Goal: Information Seeking & Learning: Learn about a topic

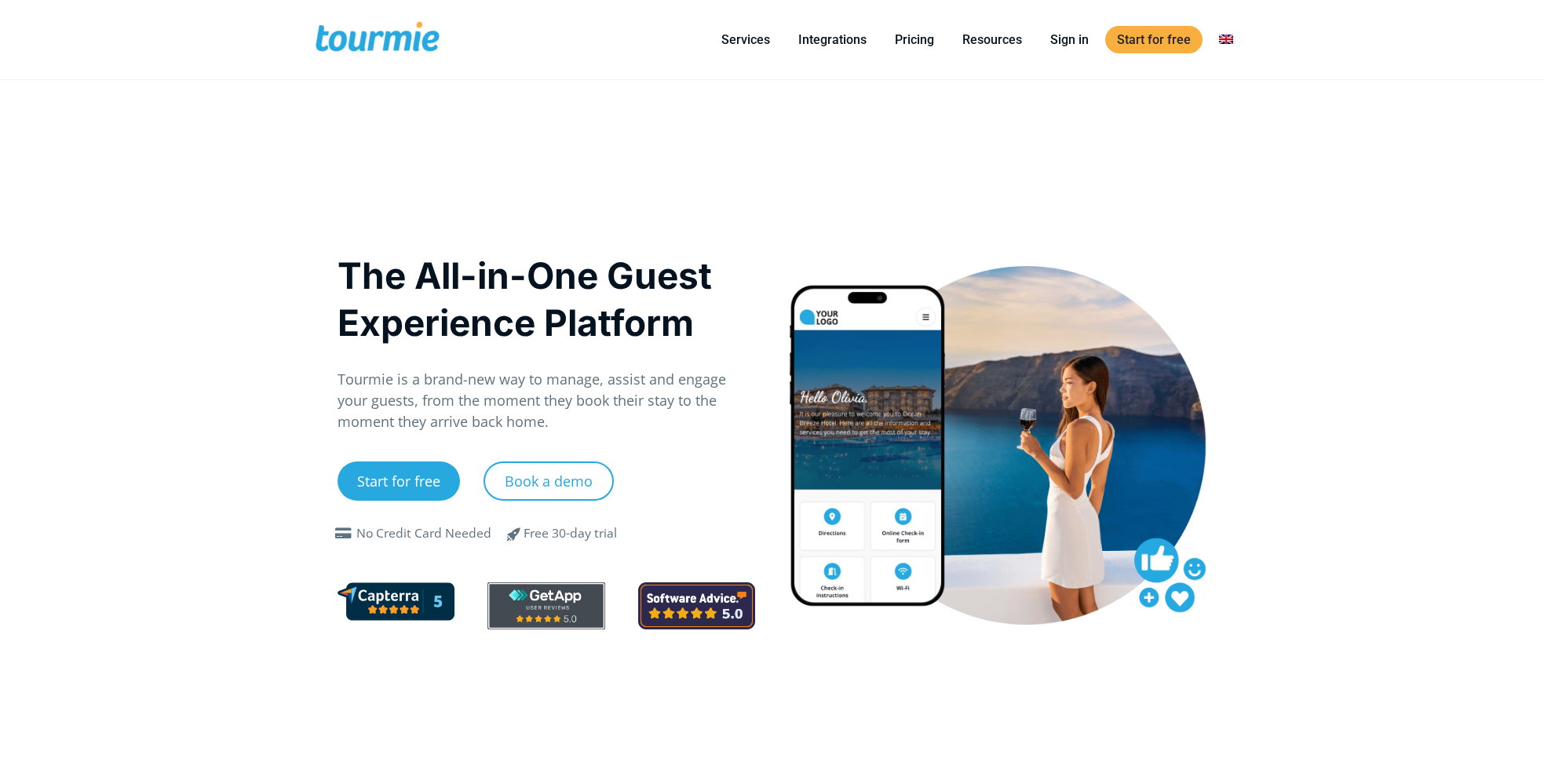
click at [930, 43] on link "Pricing" at bounding box center [913, 40] width 63 height 20
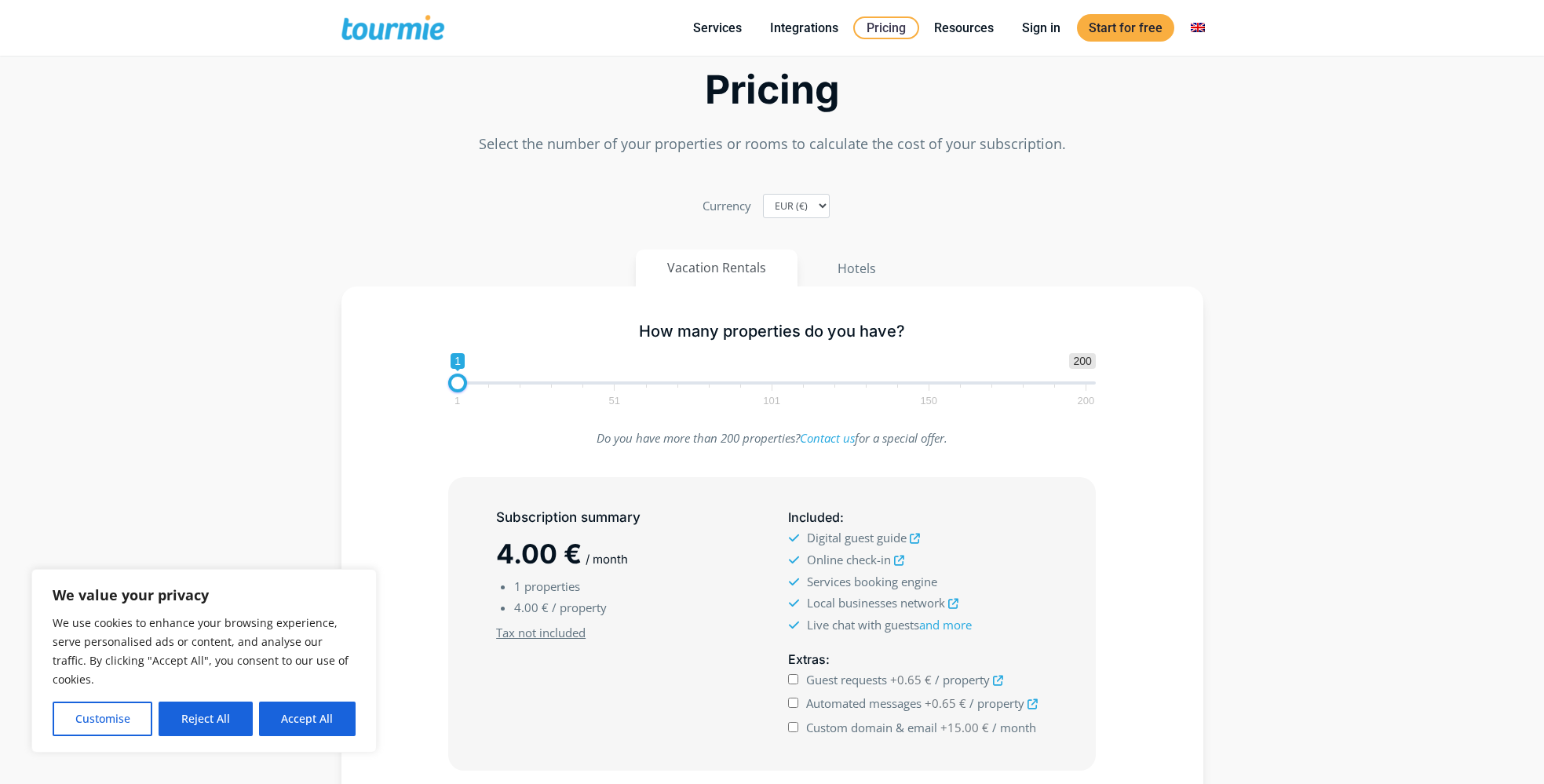
scroll to position [44, 0]
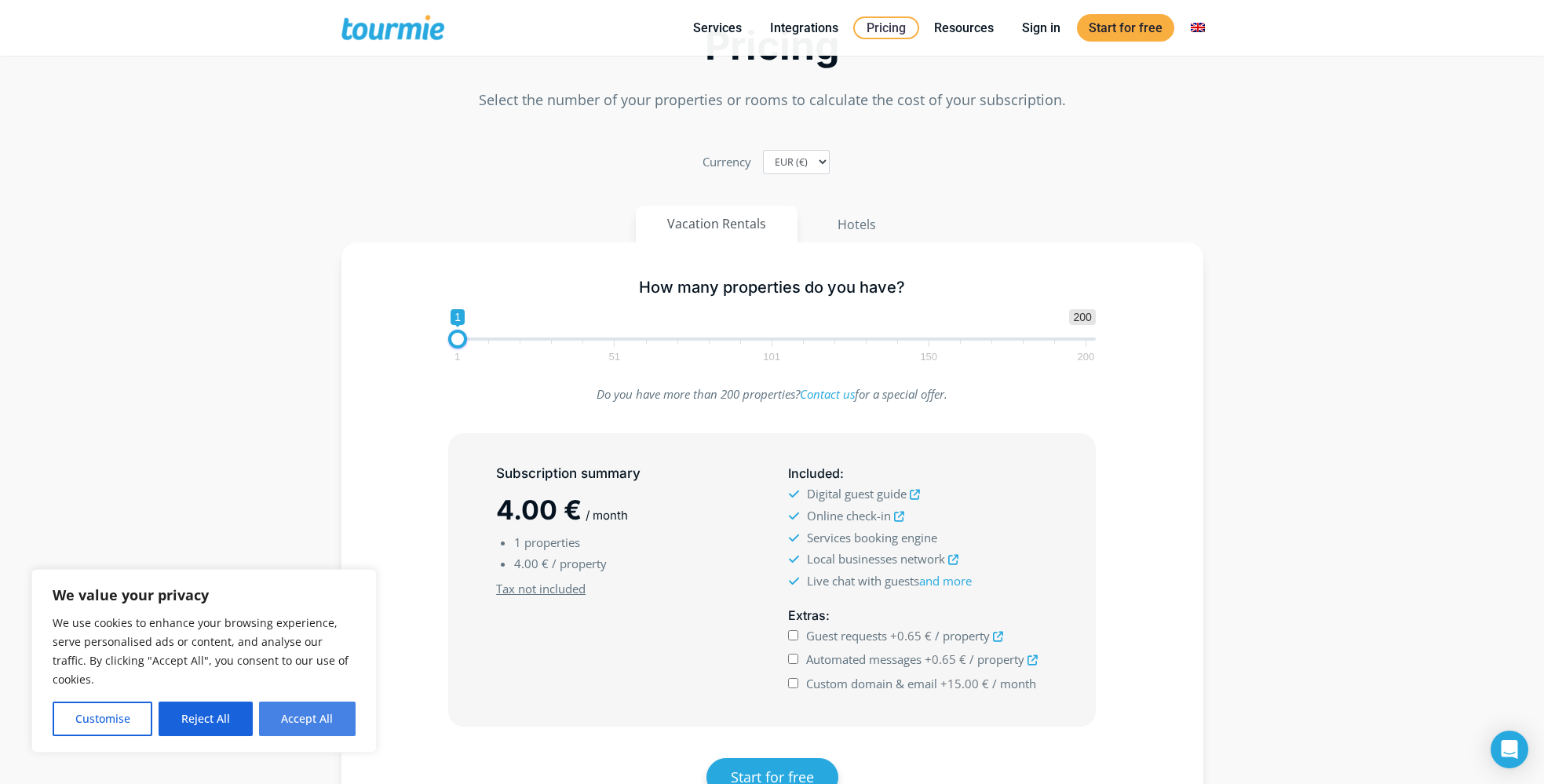
click at [313, 717] on button "Accept All" at bounding box center [307, 718] width 97 height 34
checkbox input "true"
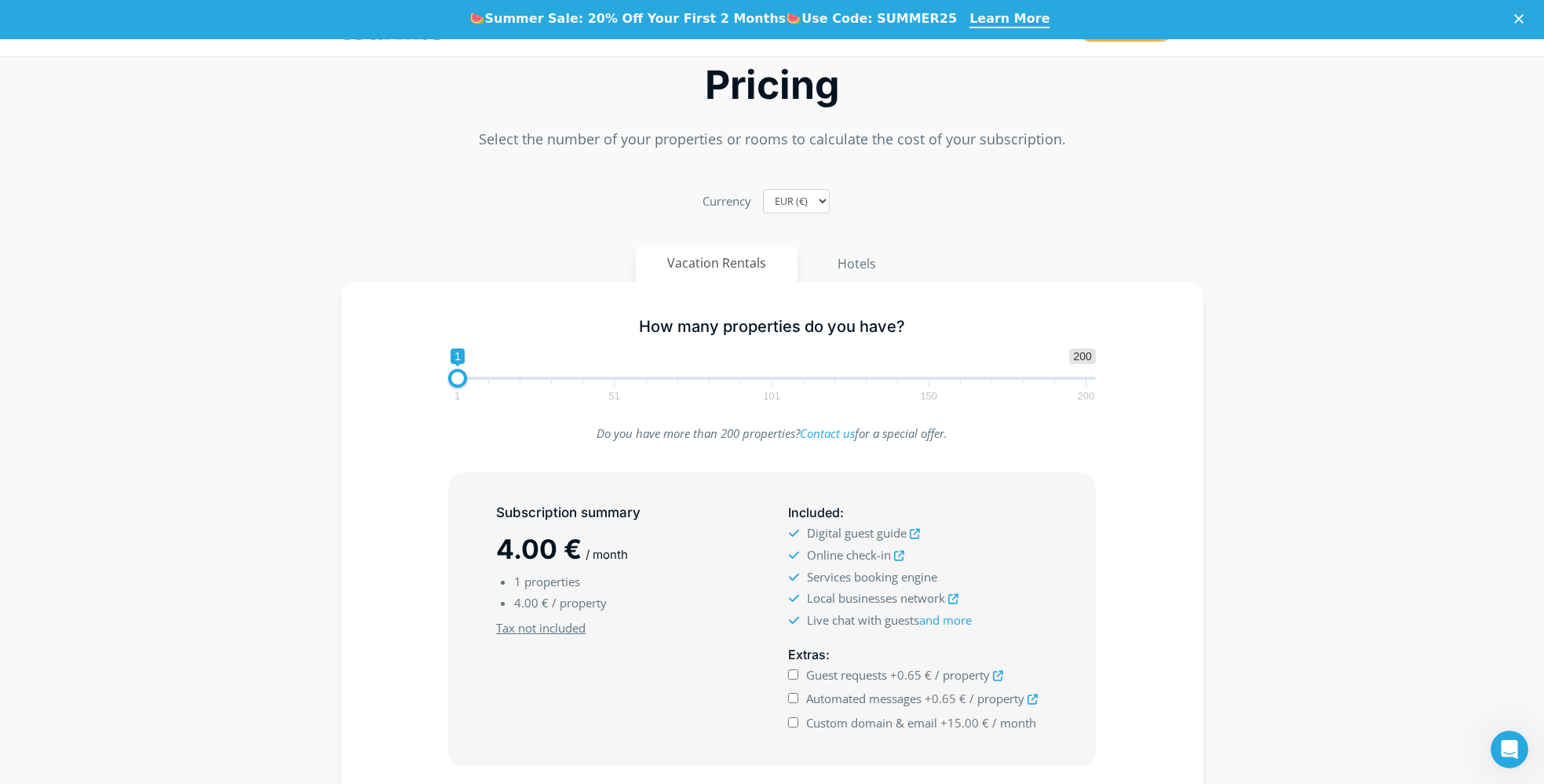
scroll to position [0, 0]
click at [569, 626] on u "Tax not included" at bounding box center [541, 627] width 89 height 16
drag, startPoint x: 576, startPoint y: 549, endPoint x: 487, endPoint y: 553, distance: 89.1
click at [485, 553] on div "Subscription summary 4.00 € / month 1 properties 4.00 € / property Minimum subs…" at bounding box center [626, 620] width 292 height 245
click at [640, 552] on h2 "4.00 € / month" at bounding box center [626, 549] width 259 height 37
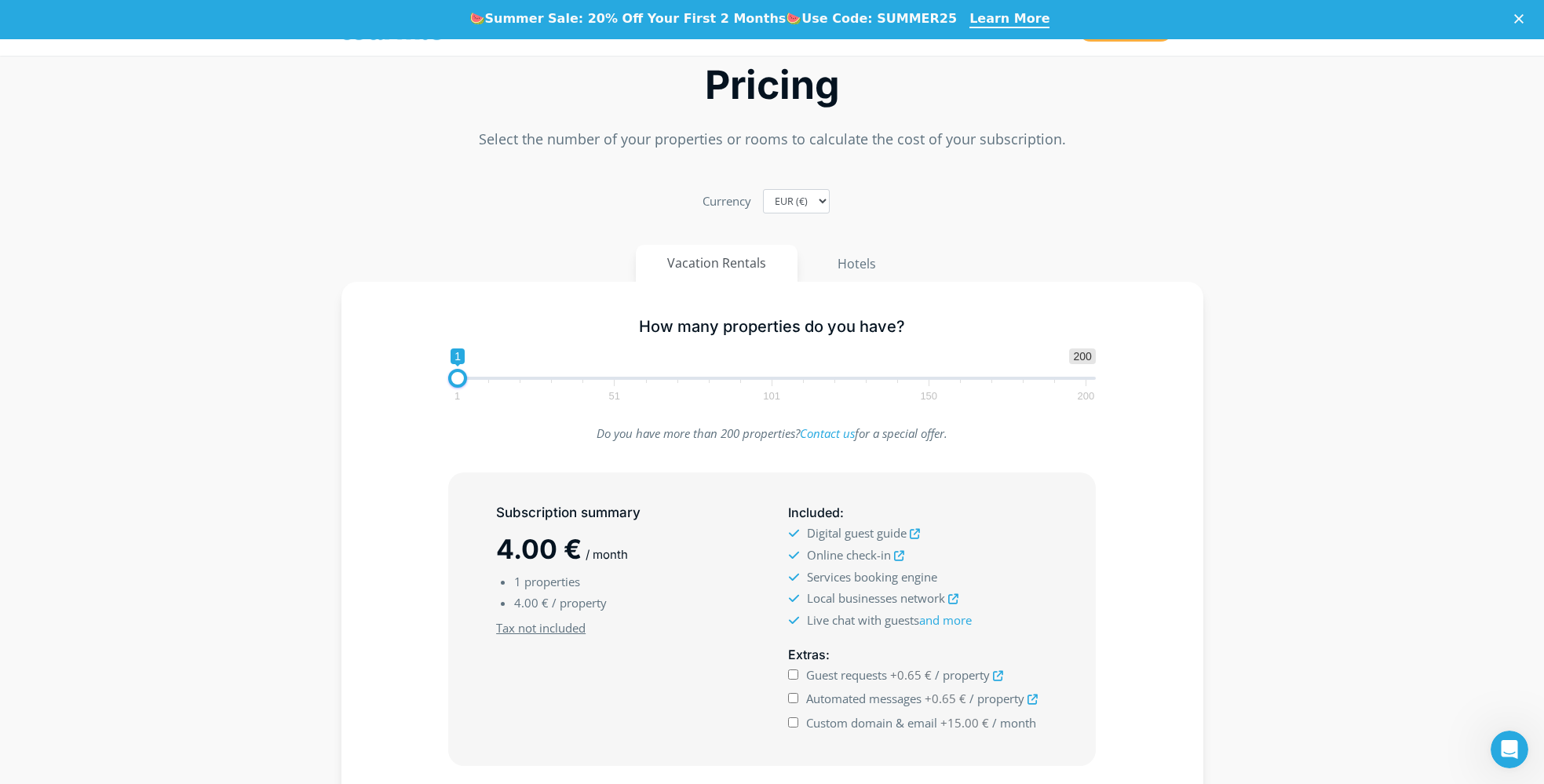
click at [1216, 289] on div "How many properties do you have? 1 200 0 0 1 1 51 101 150 200 1 Do you have mor…" at bounding box center [772, 595] width 894 height 626
click at [857, 265] on button "Hotels" at bounding box center [856, 264] width 103 height 38
click at [757, 264] on button "Vacation Rentals" at bounding box center [717, 264] width 163 height 38
click at [830, 275] on button "Hotels" at bounding box center [856, 264] width 103 height 38
click at [750, 270] on button "Vacation Rentals" at bounding box center [717, 264] width 163 height 38
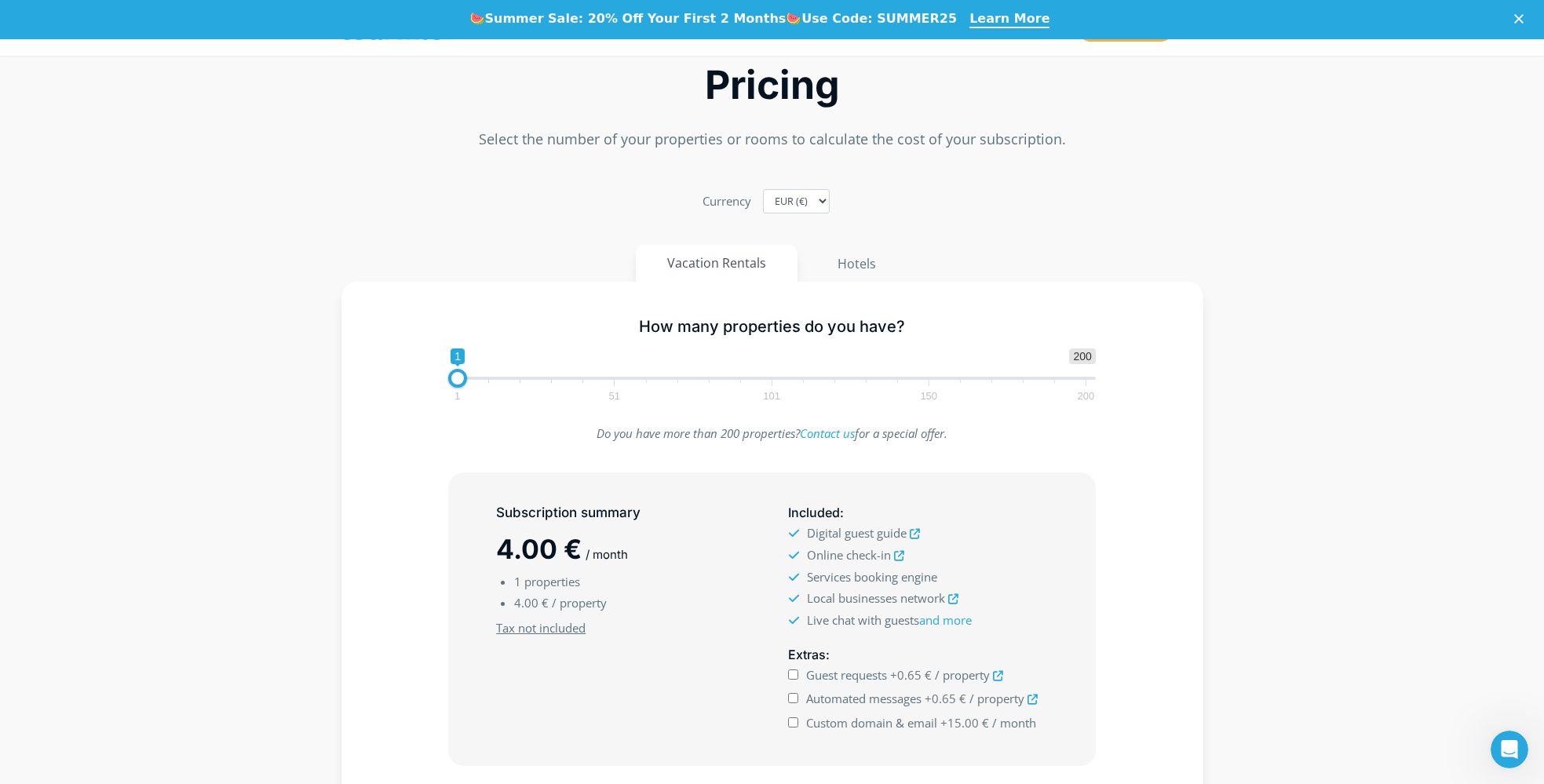
scroll to position [427, 0]
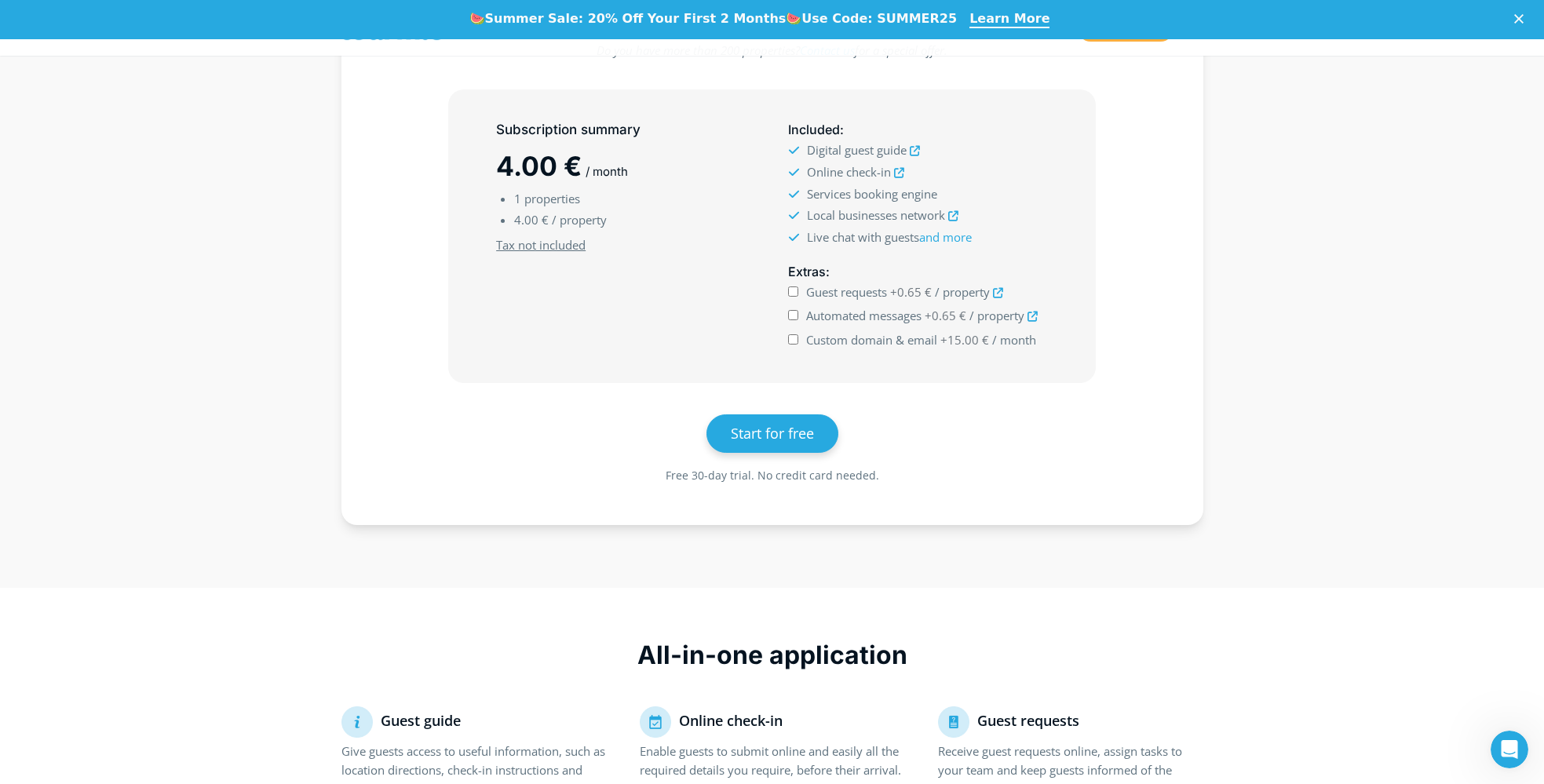
click at [915, 144] on link at bounding box center [914, 150] width 10 height 14
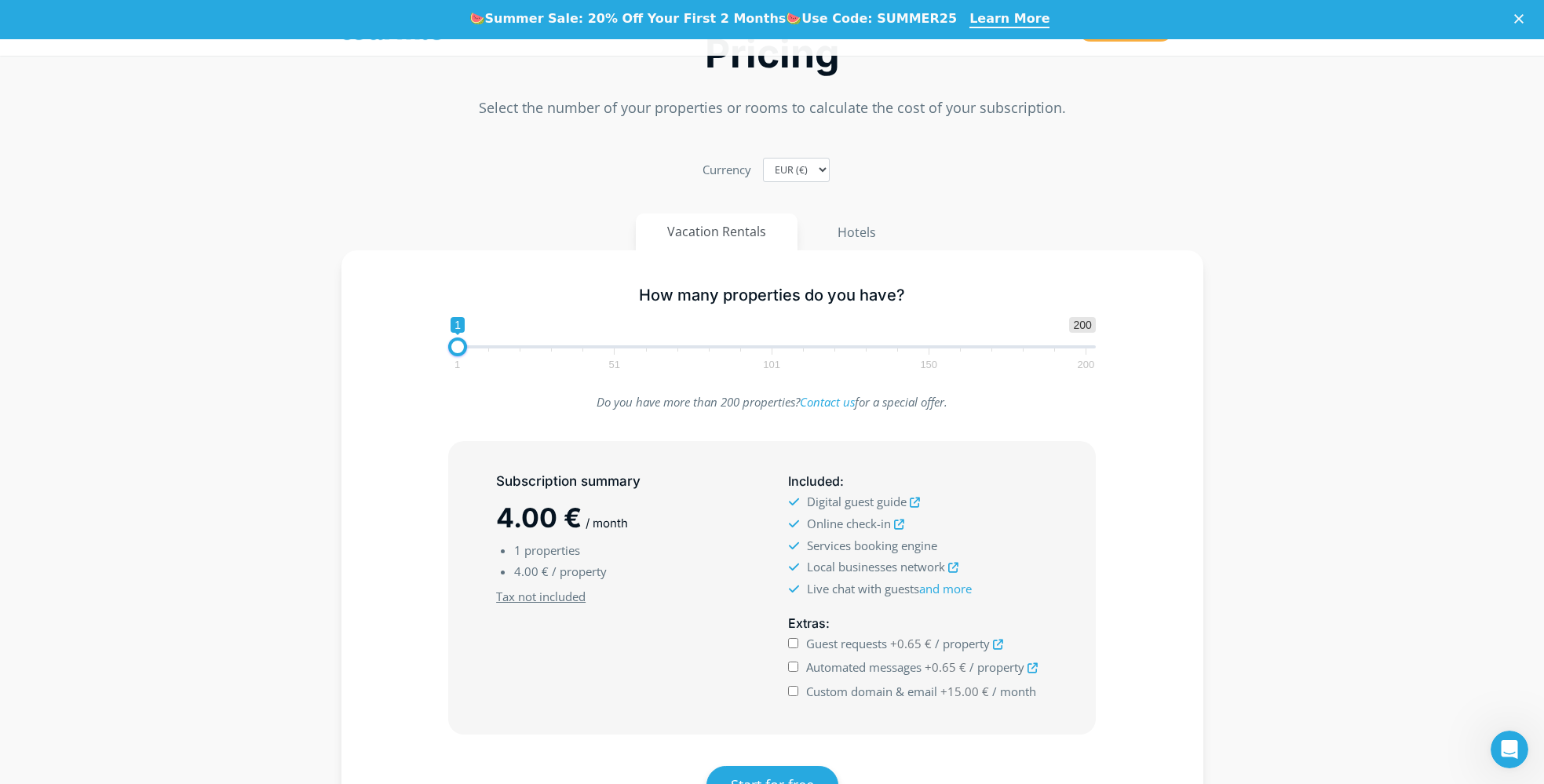
scroll to position [75, 0]
drag, startPoint x: 454, startPoint y: 344, endPoint x: 506, endPoint y: 346, distance: 52.0
click at [506, 346] on span at bounding box center [511, 347] width 19 height 19
drag, startPoint x: 509, startPoint y: 346, endPoint x: 548, endPoint y: 346, distance: 39.0
click at [548, 346] on span at bounding box center [549, 347] width 19 height 19
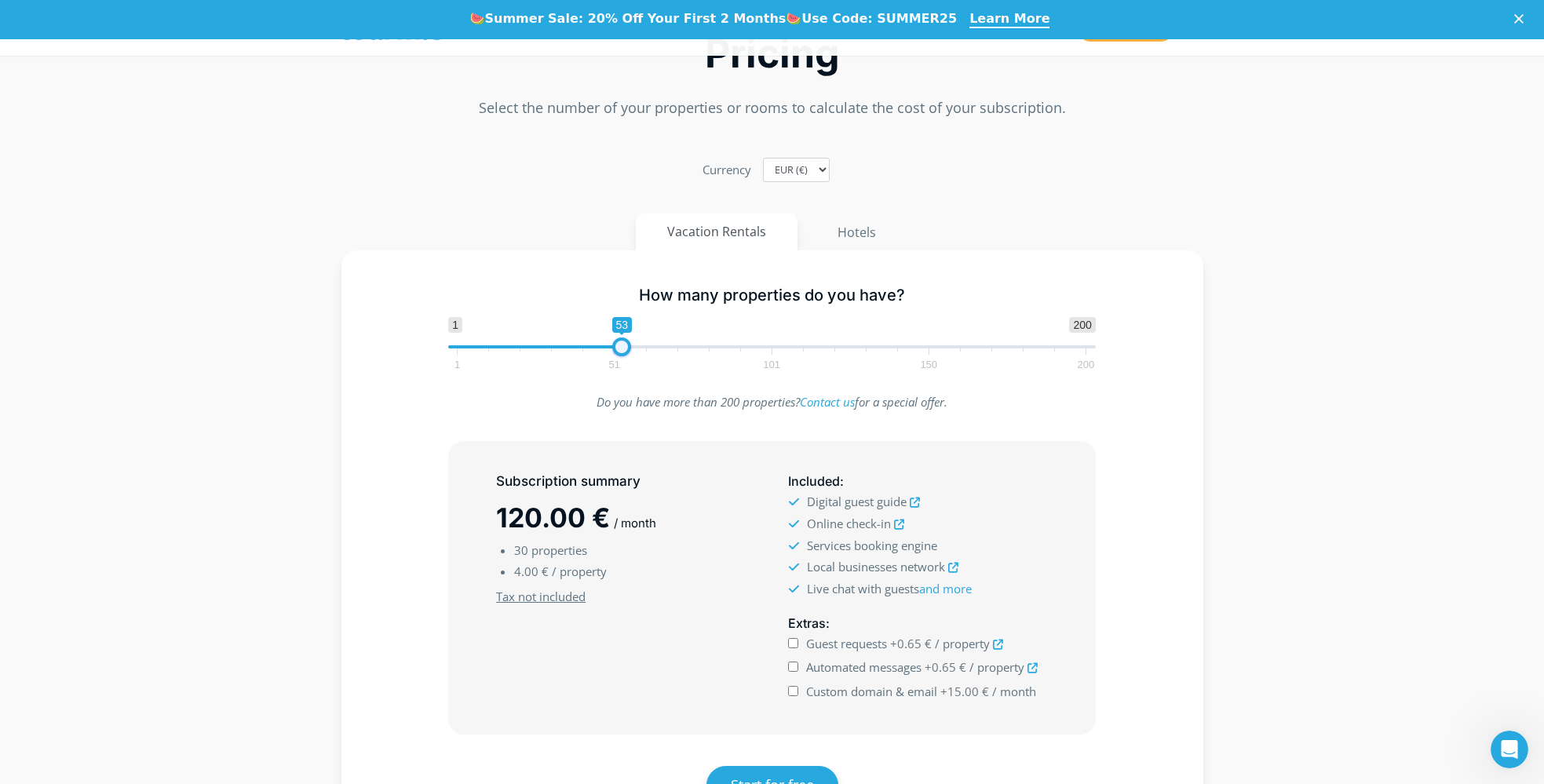
drag, startPoint x: 551, startPoint y: 349, endPoint x: 625, endPoint y: 350, distance: 74.0
click at [625, 350] on span at bounding box center [621, 347] width 19 height 19
drag, startPoint x: 626, startPoint y: 346, endPoint x: 755, endPoint y: 349, distance: 129.0
click at [755, 349] on span at bounding box center [751, 347] width 19 height 19
drag, startPoint x: 755, startPoint y: 347, endPoint x: 728, endPoint y: 349, distance: 27.1
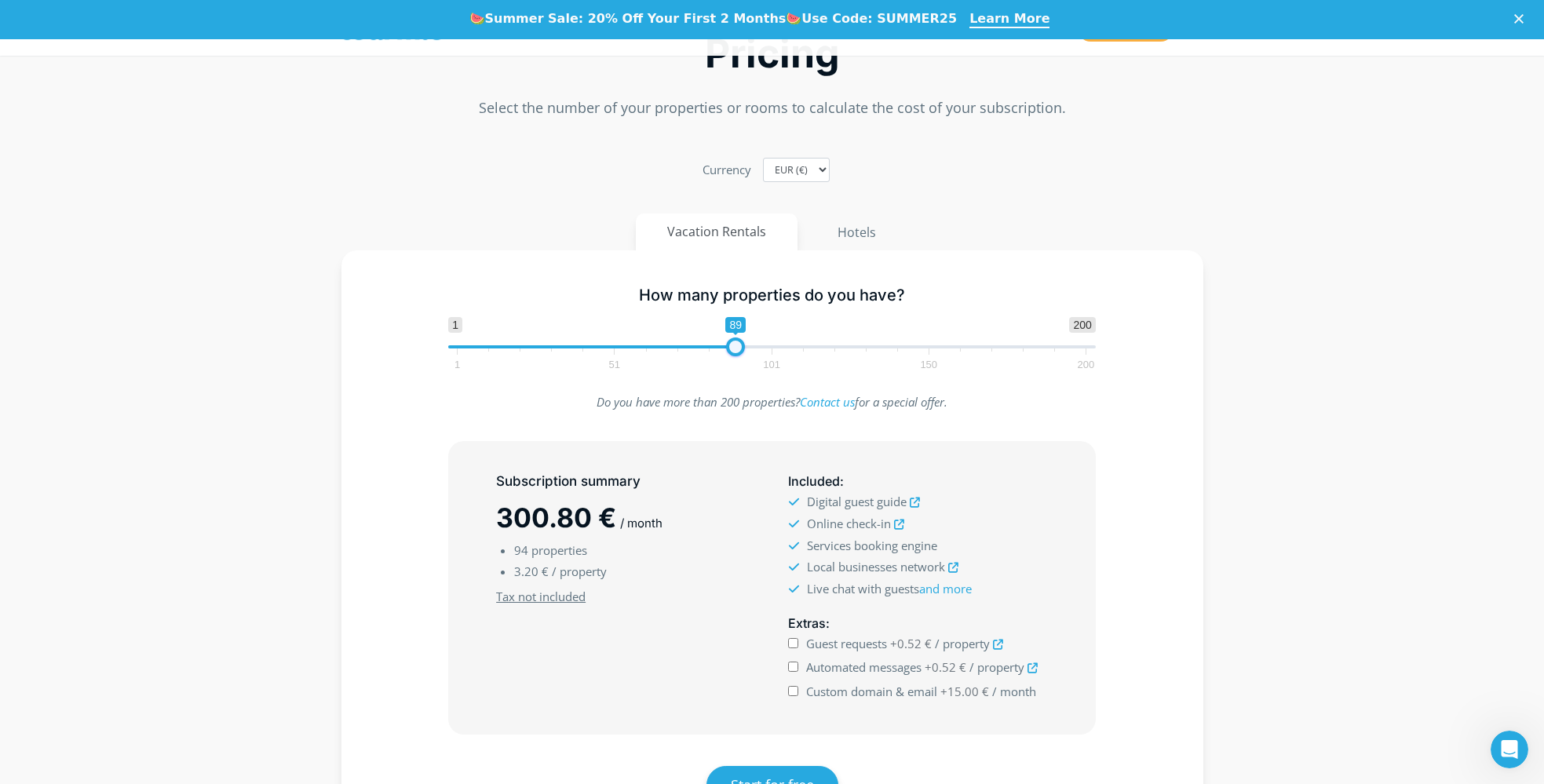
click at [728, 349] on span at bounding box center [735, 347] width 19 height 19
drag, startPoint x: 719, startPoint y: 343, endPoint x: 634, endPoint y: 345, distance: 85.0
click at [638, 345] on span at bounding box center [647, 347] width 19 height 19
drag, startPoint x: 634, startPoint y: 345, endPoint x: 453, endPoint y: 348, distance: 181.0
click at [455, 348] on span at bounding box center [464, 347] width 19 height 19
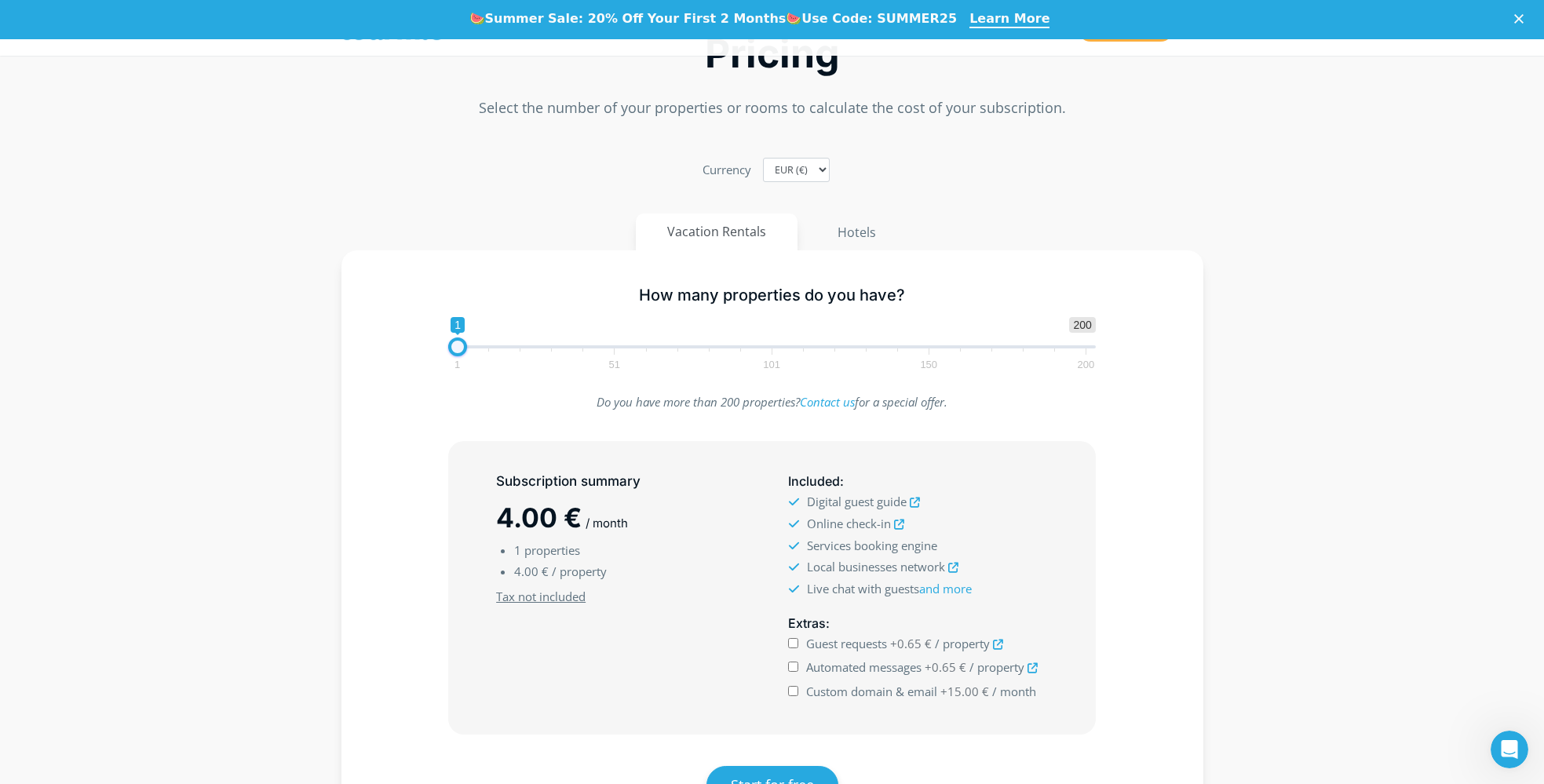
type input "9"
drag, startPoint x: 464, startPoint y: 341, endPoint x: 490, endPoint y: 344, distance: 26.2
click at [490, 344] on span at bounding box center [482, 347] width 19 height 19
click at [851, 404] on link "Contact us" at bounding box center [827, 401] width 55 height 16
